Goal: Navigation & Orientation: Find specific page/section

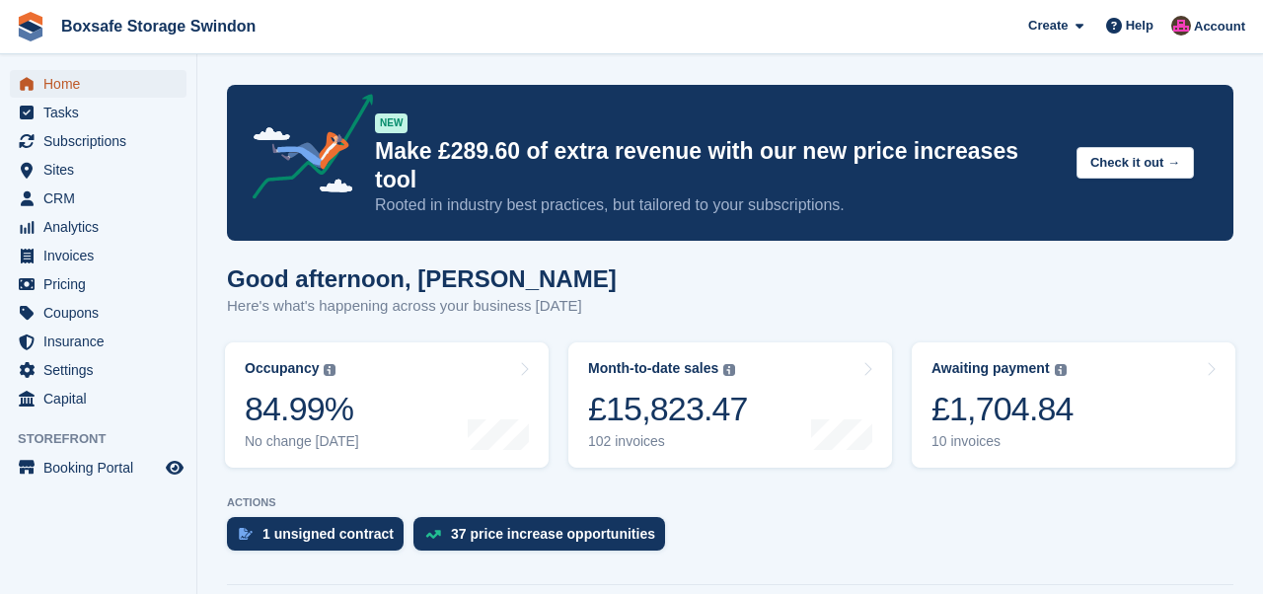
click at [63, 82] on span "Home" at bounding box center [102, 84] width 118 height 28
click at [1037, 389] on div "£1,704.84" at bounding box center [1003, 409] width 142 height 40
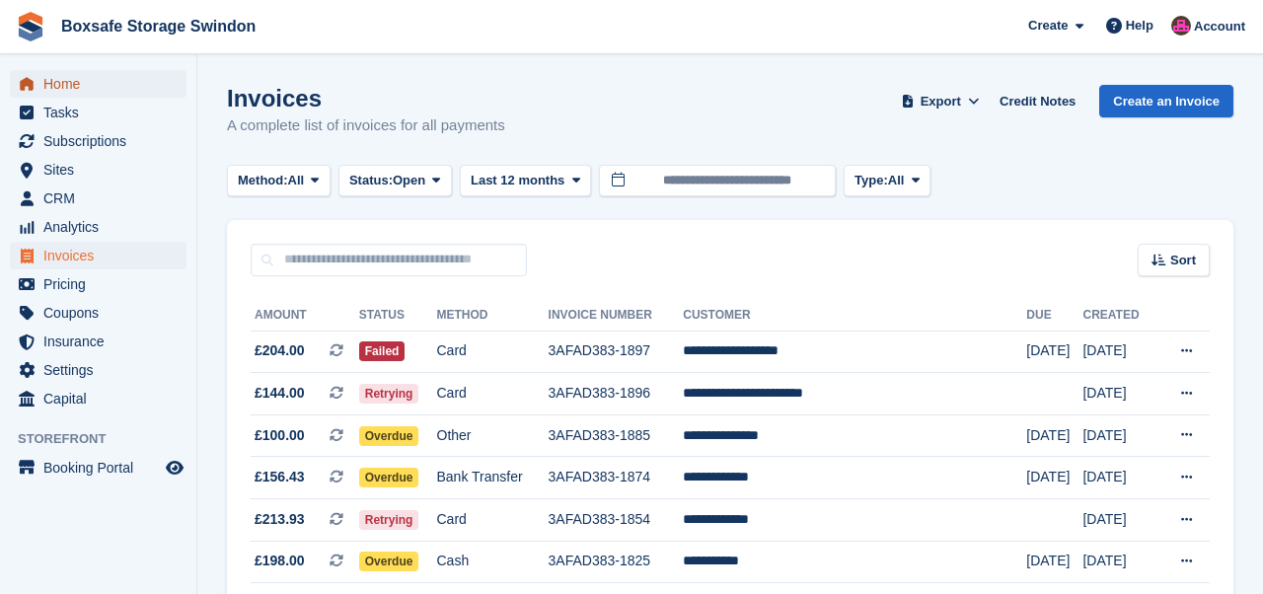
click at [54, 83] on span "Home" at bounding box center [102, 84] width 118 height 28
